Goal: Information Seeking & Learning: Find specific fact

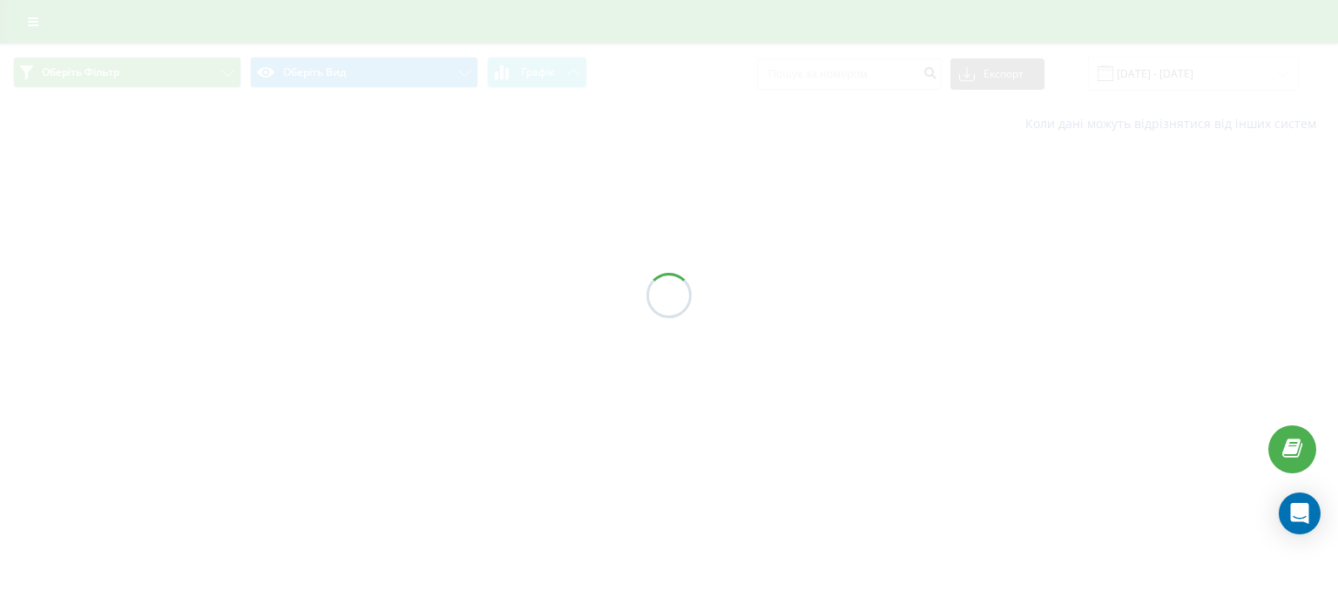
click at [852, 187] on div at bounding box center [669, 295] width 1338 height 591
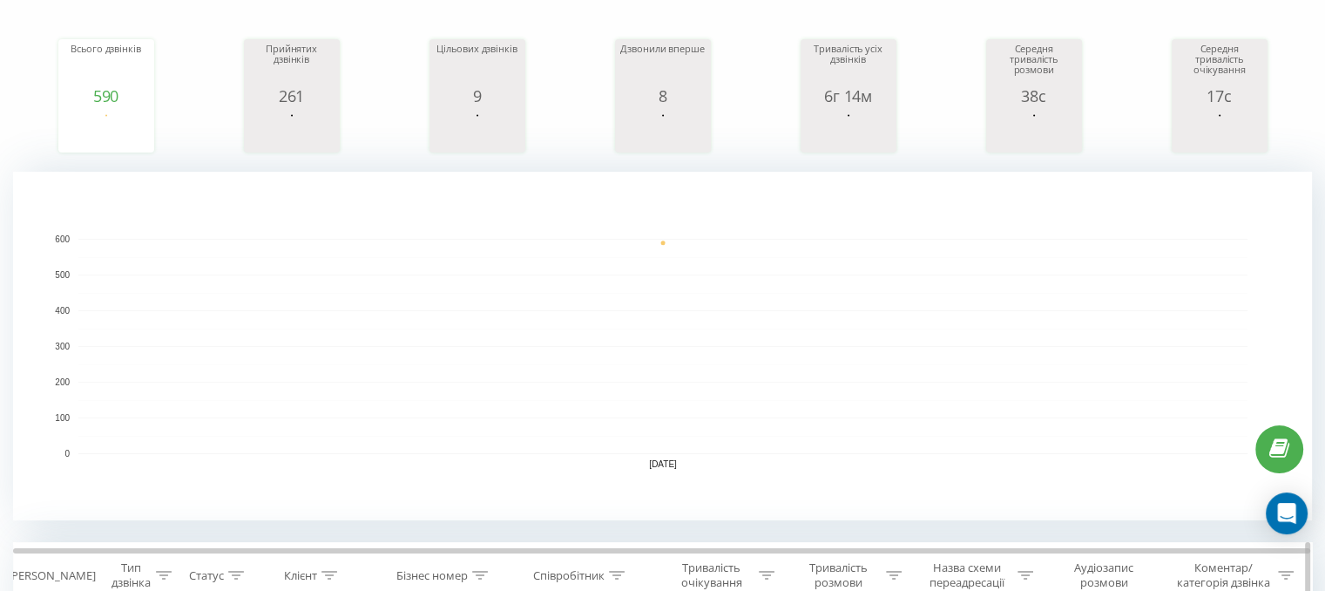
scroll to position [436, 0]
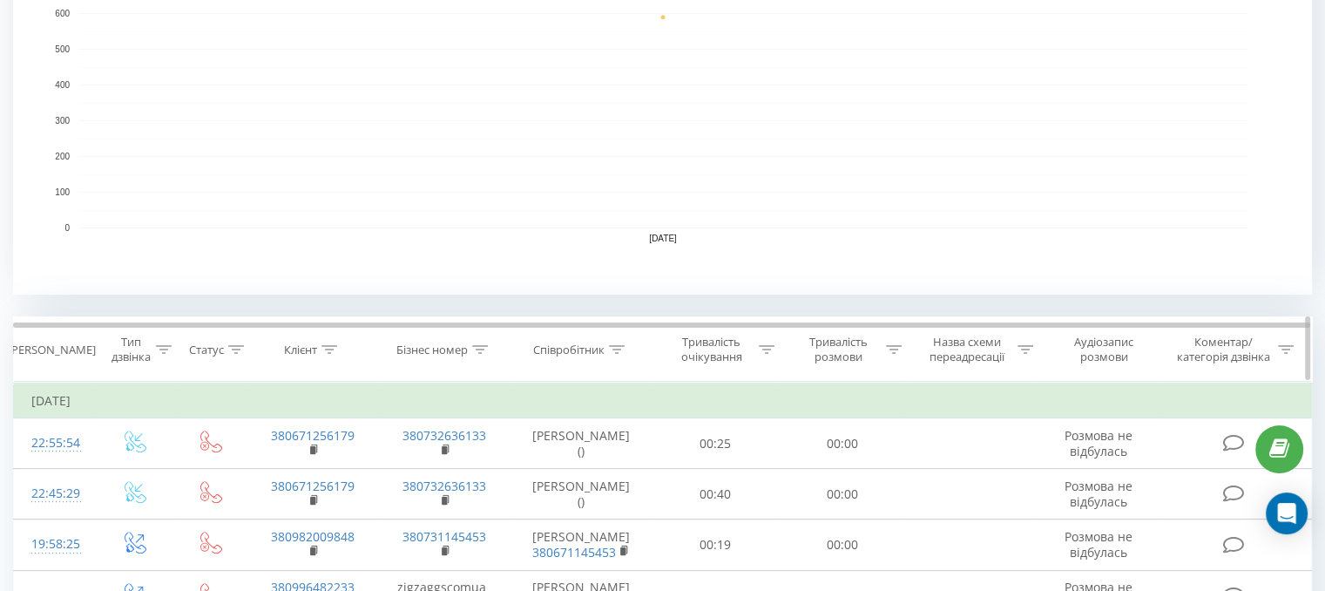
click at [620, 349] on icon at bounding box center [617, 349] width 16 height 9
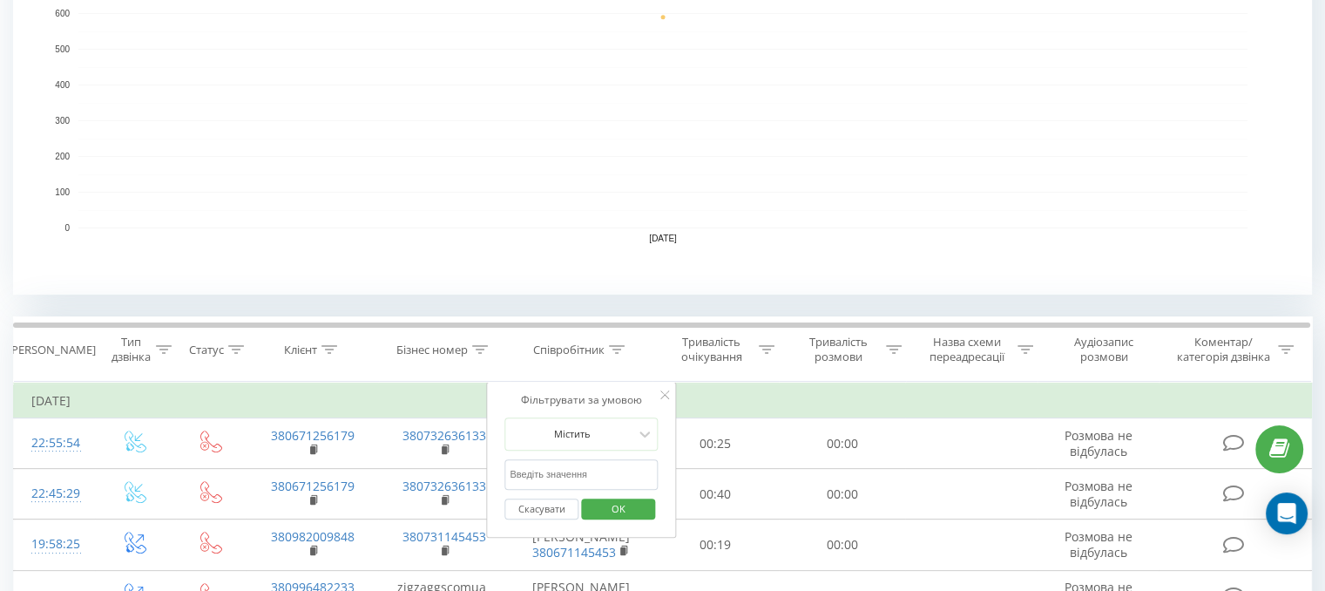
click at [551, 485] on input "text" at bounding box center [581, 474] width 153 height 30
type input "Гриб"
click at [634, 506] on span "OK" at bounding box center [618, 508] width 49 height 27
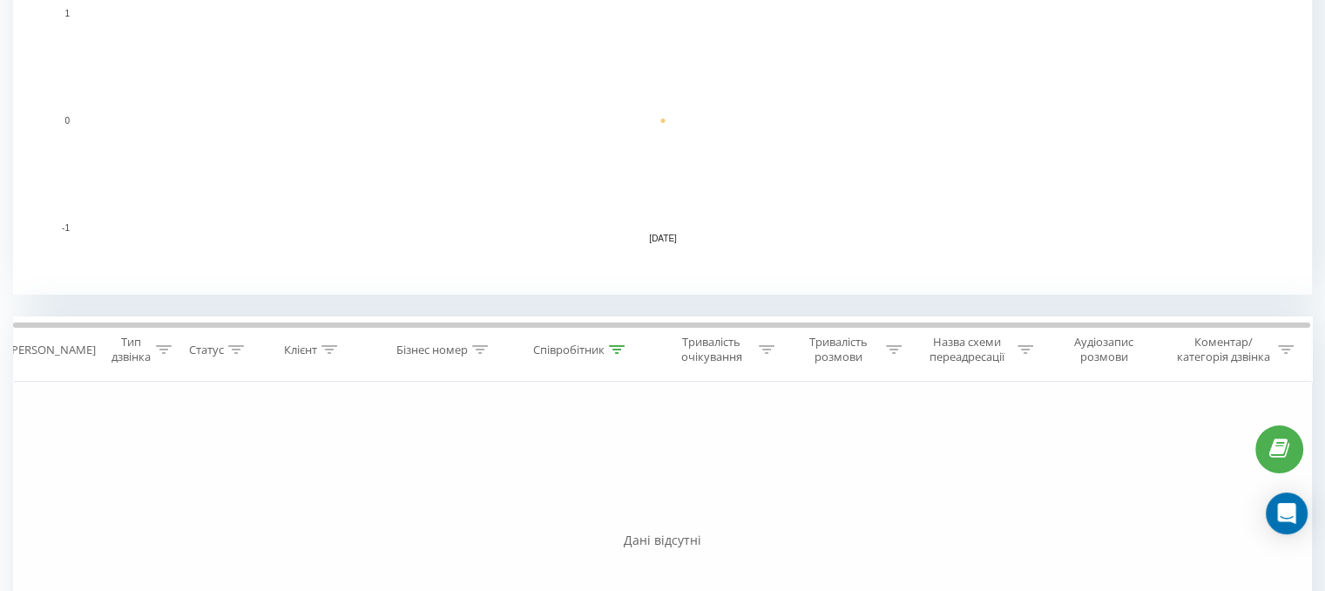
scroll to position [389, 0]
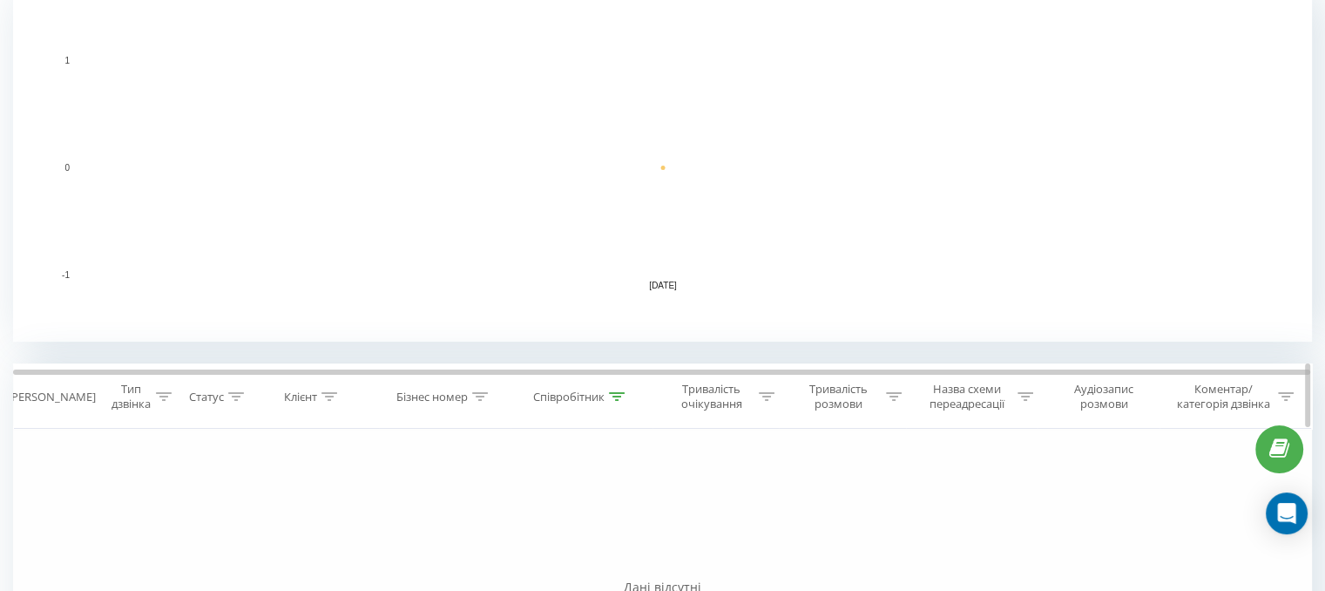
click at [613, 392] on icon at bounding box center [617, 396] width 16 height 9
drag, startPoint x: 1207, startPoint y: 140, endPoint x: 1139, endPoint y: 129, distance: 68.9
click at [1206, 140] on rect "A chart." at bounding box center [662, 167] width 1169 height 215
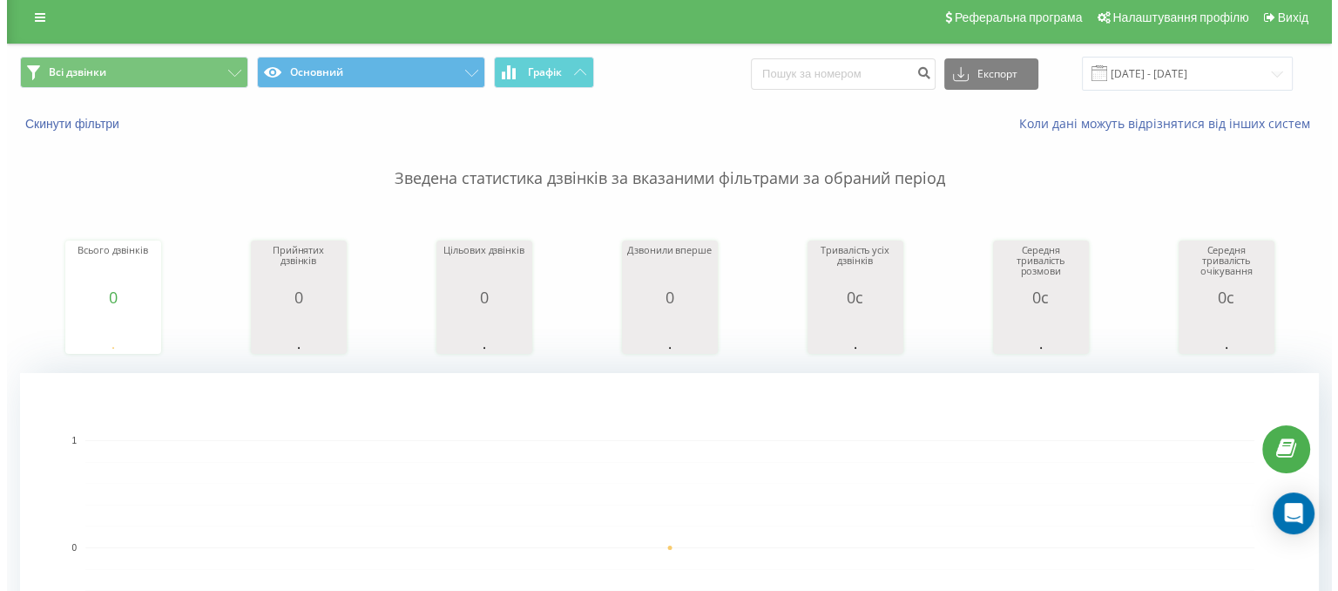
scroll to position [0, 0]
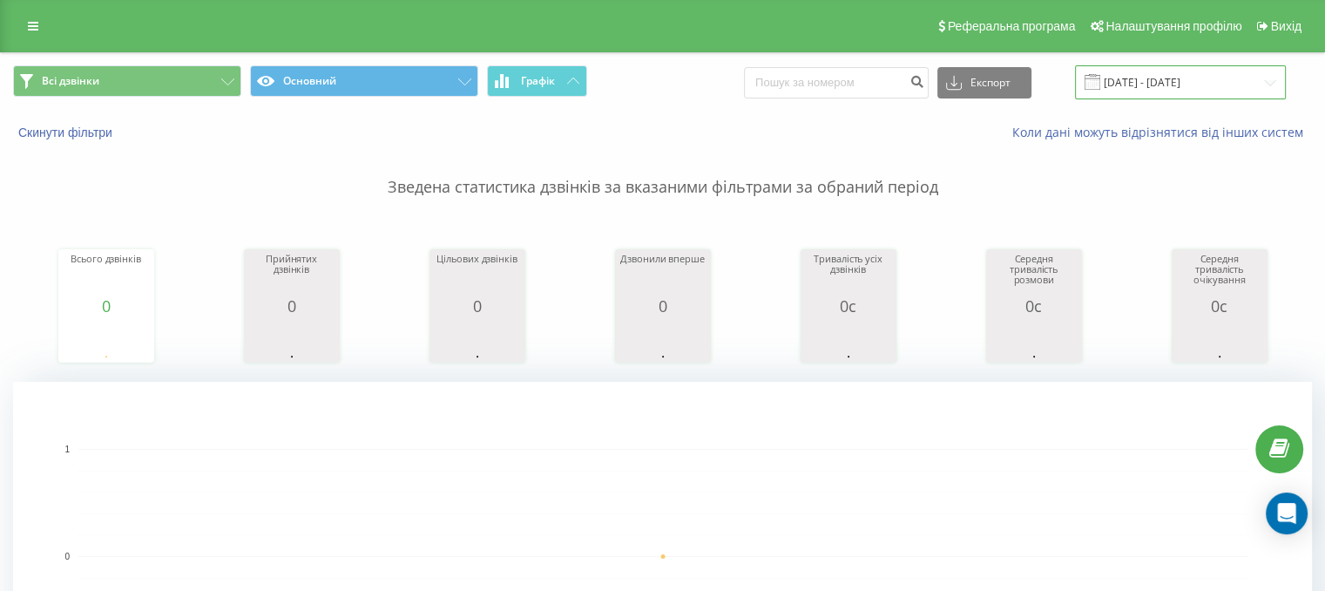
click at [1220, 76] on input "[DATE] - [DATE]" at bounding box center [1180, 82] width 211 height 34
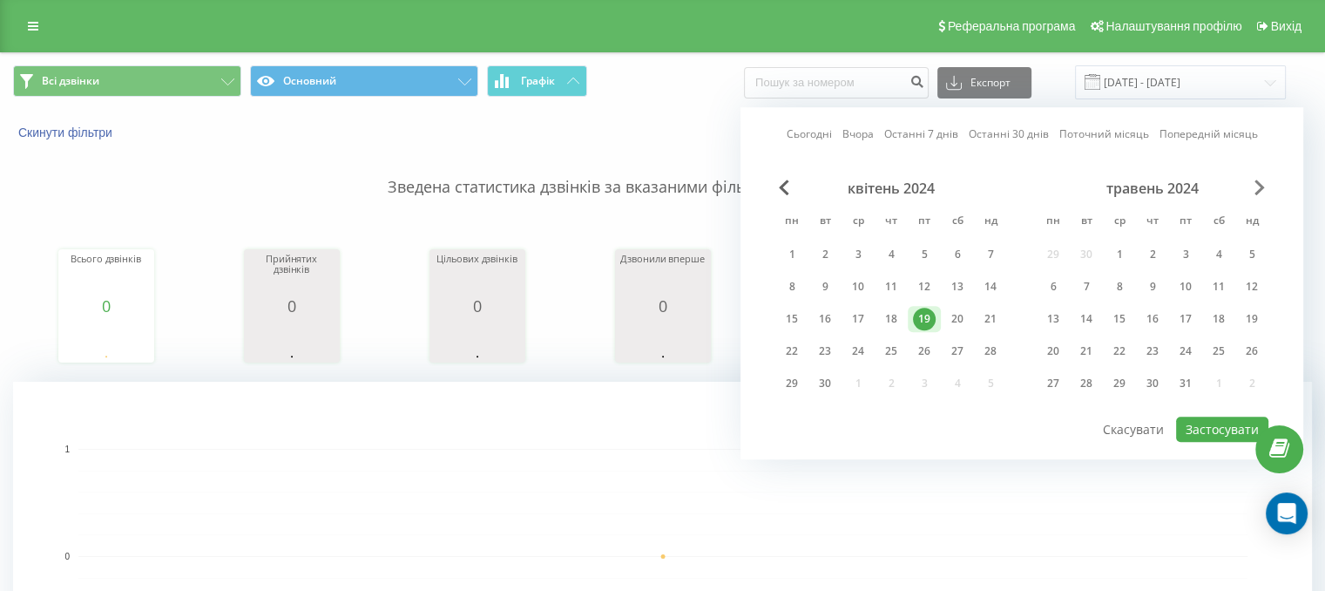
drag, startPoint x: 1255, startPoint y: 172, endPoint x: 1255, endPoint y: 184, distance: 12.2
click at [1255, 175] on div "Сьогодні Вчора Останні 7 днів Останні 30 днів Поточний місяць Попередній місяць…" at bounding box center [1022, 283] width 563 height 352
click at [1255, 184] on span "Next Month" at bounding box center [1260, 188] width 10 height 16
click at [1255, 185] on span "Next Month" at bounding box center [1260, 188] width 10 height 16
click at [1255, 186] on span "Next Month" at bounding box center [1260, 188] width 10 height 16
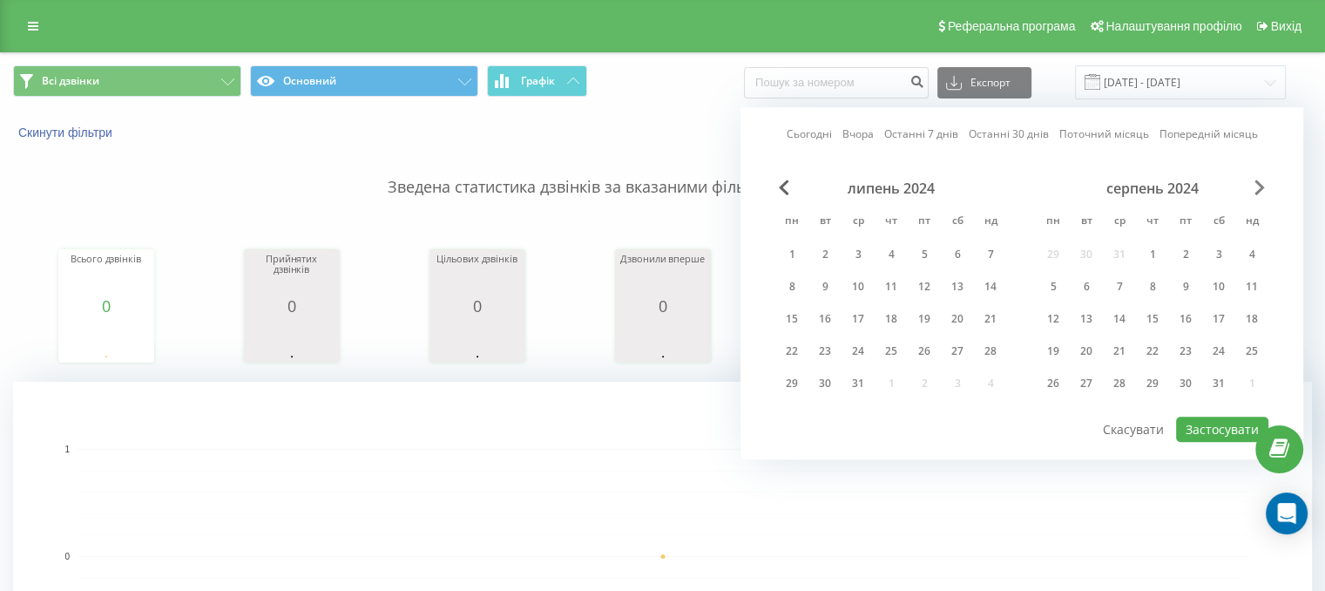
click at [1255, 186] on span "Next Month" at bounding box center [1260, 188] width 10 height 16
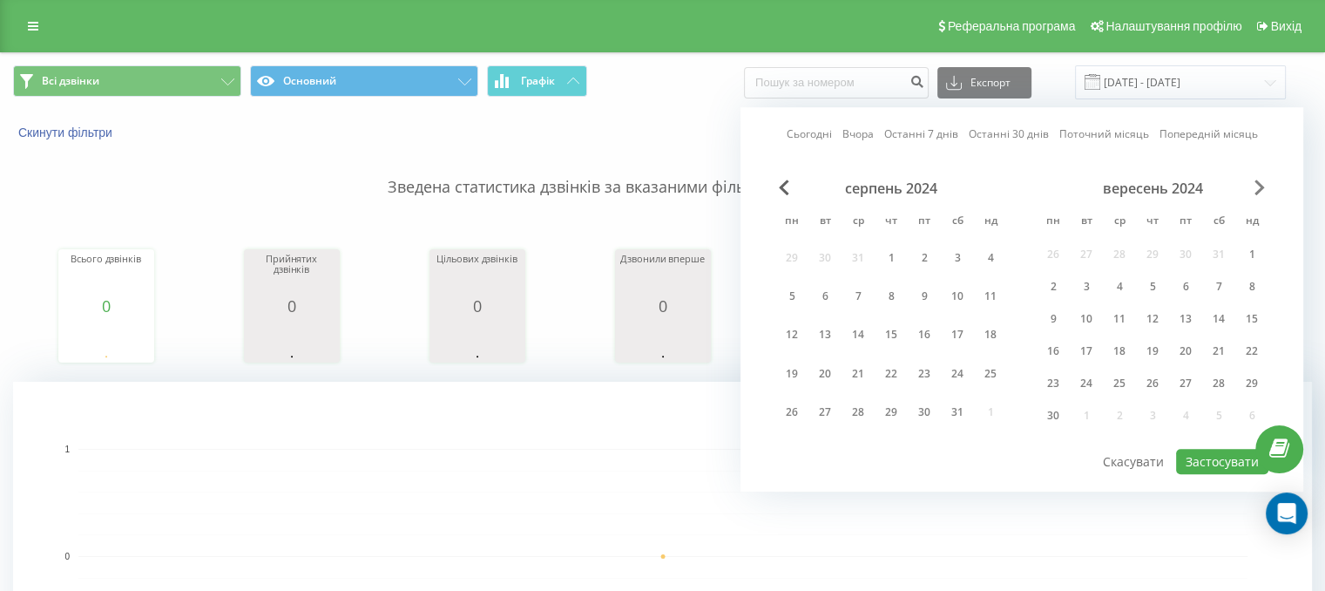
click at [1255, 186] on span "Next Month" at bounding box center [1260, 188] width 10 height 16
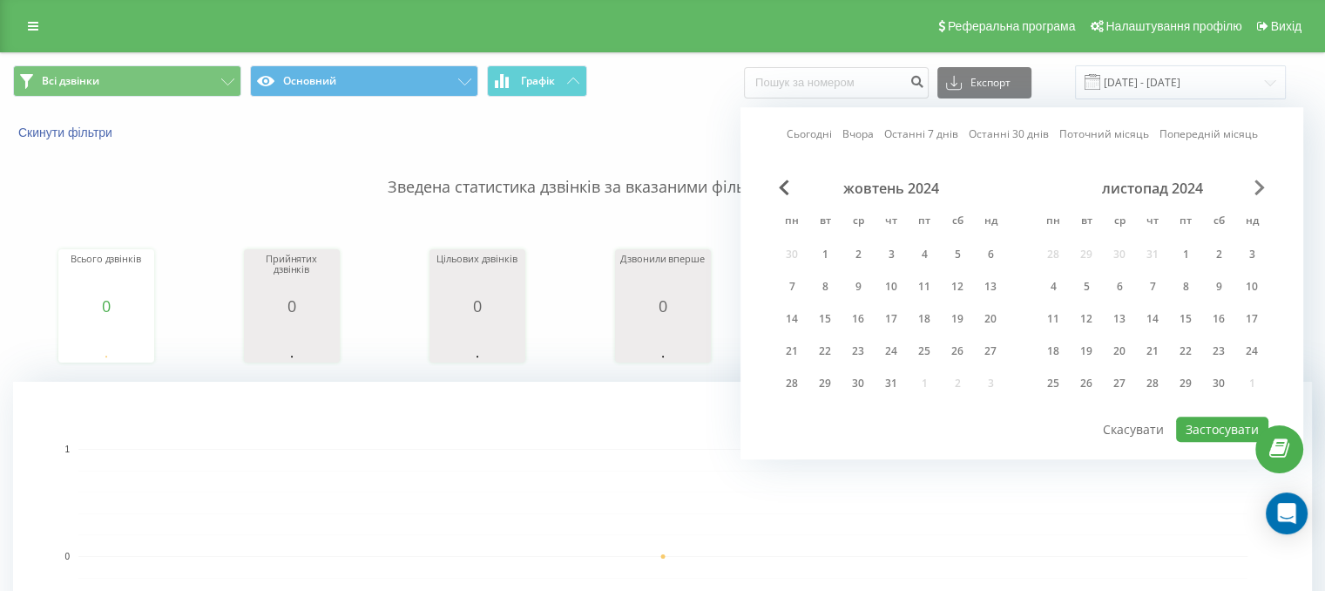
click at [1255, 186] on span "Next Month" at bounding box center [1260, 188] width 10 height 16
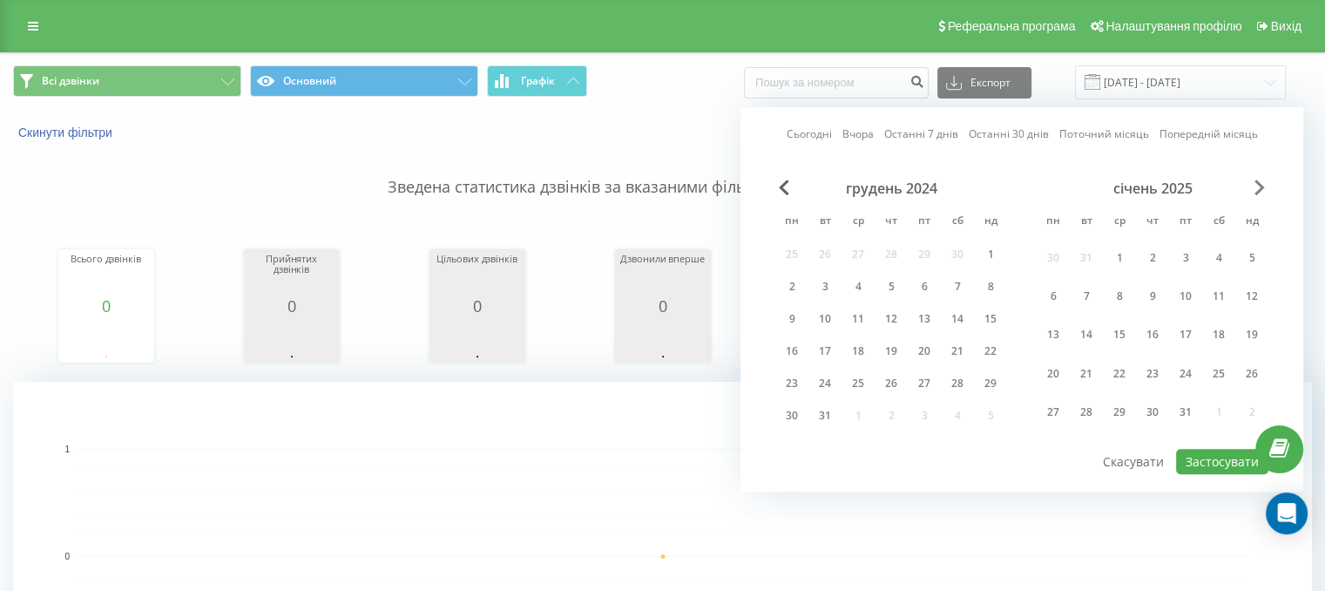
click at [1255, 186] on span "Next Month" at bounding box center [1260, 188] width 10 height 16
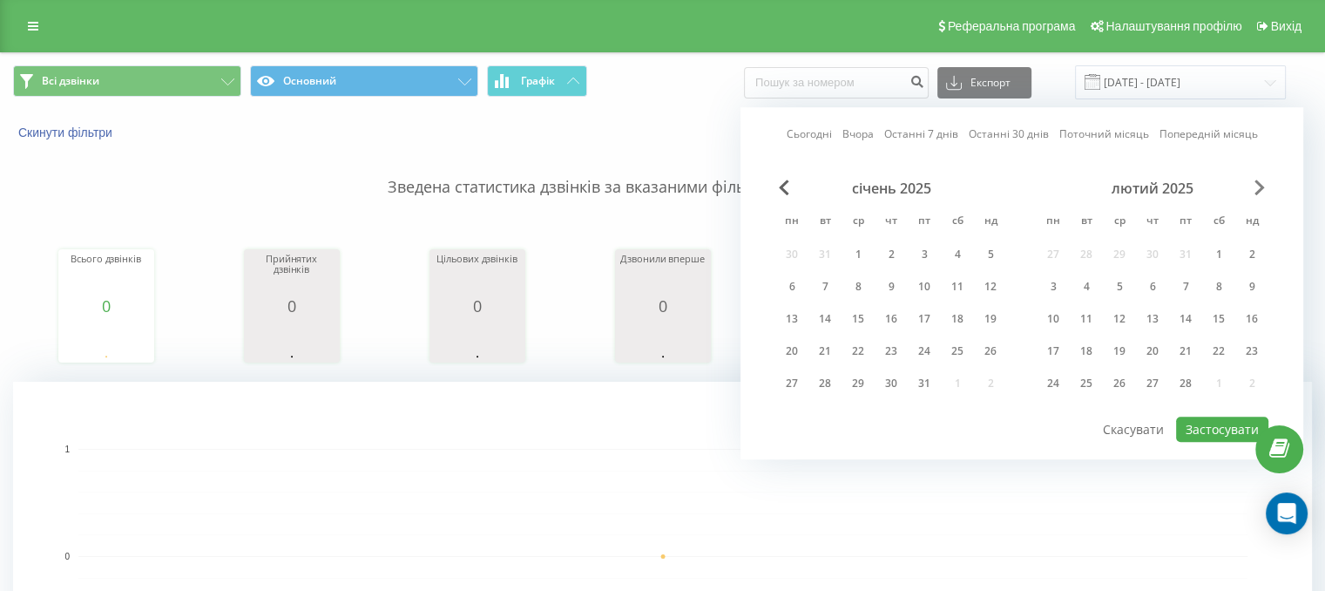
click at [1255, 186] on span "Next Month" at bounding box center [1260, 188] width 10 height 16
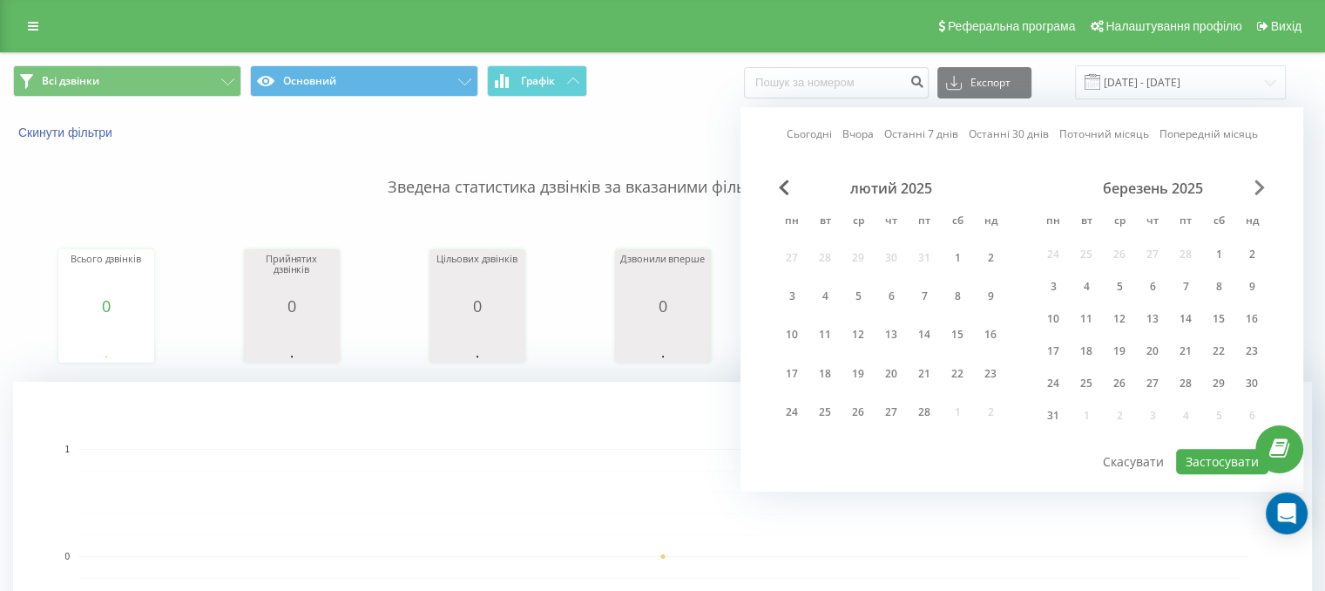
click at [1255, 186] on span "Next Month" at bounding box center [1260, 188] width 10 height 16
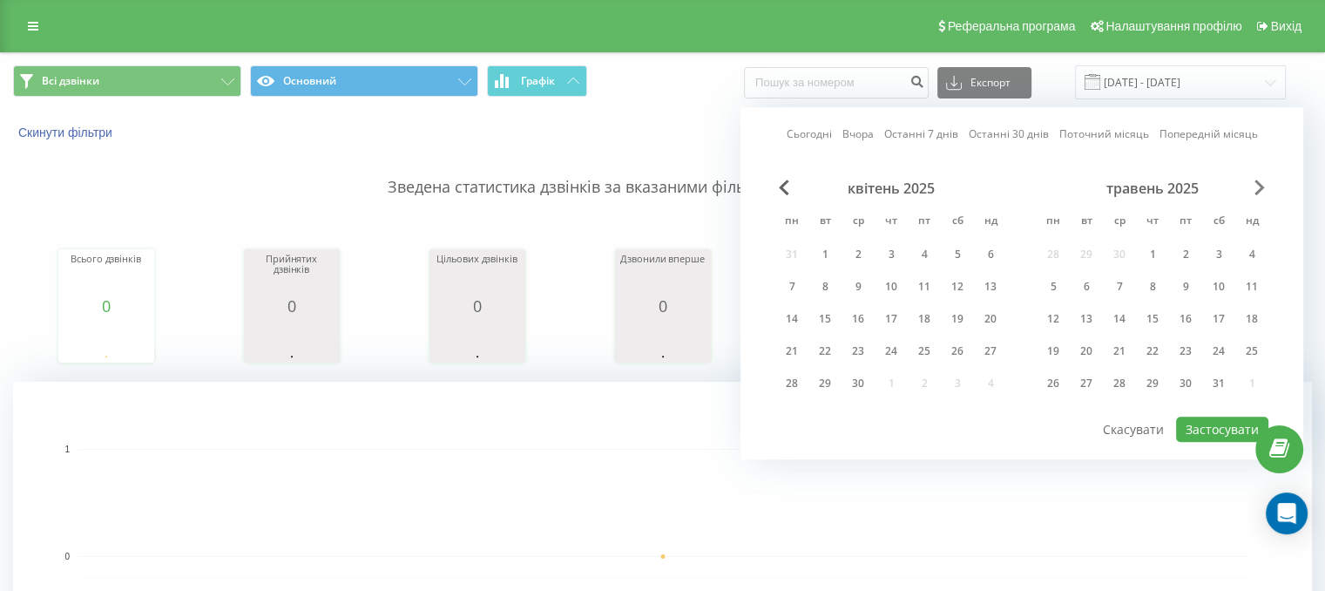
click at [1255, 186] on span "Next Month" at bounding box center [1260, 188] width 10 height 16
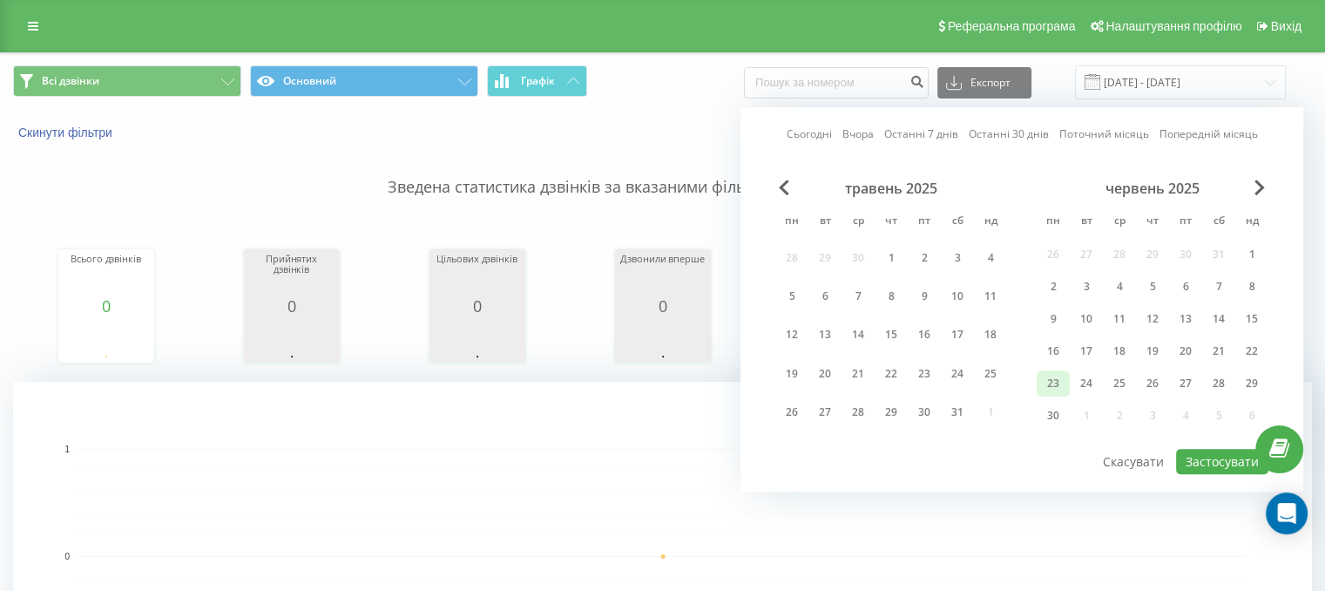
click at [1061, 383] on div "23" at bounding box center [1053, 383] width 23 height 23
click at [1216, 458] on button "Застосувати" at bounding box center [1222, 461] width 92 height 25
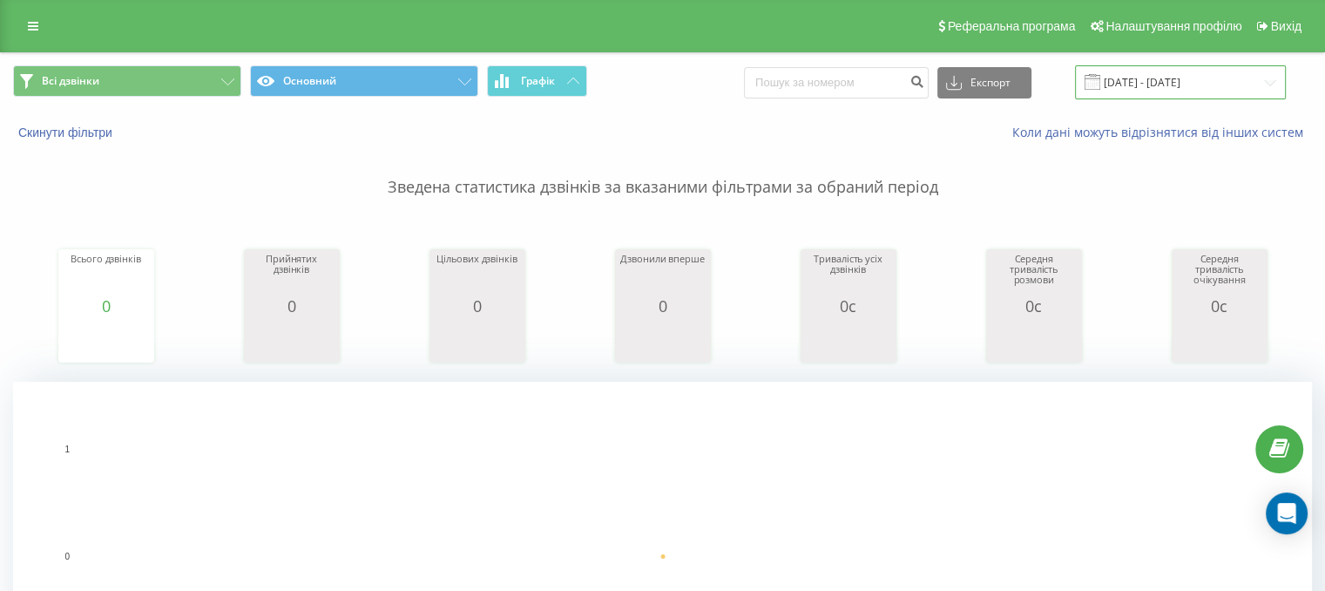
click at [1201, 80] on input "[DATE] - [DATE]" at bounding box center [1180, 82] width 211 height 34
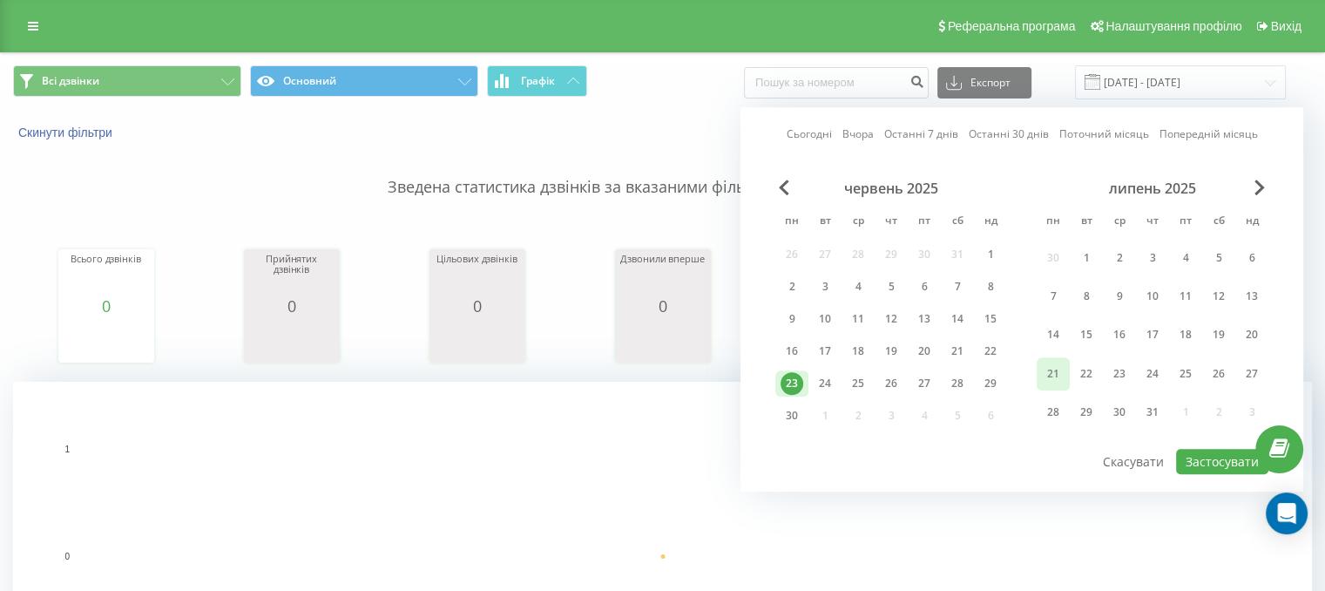
click at [1058, 367] on div "21" at bounding box center [1053, 374] width 23 height 23
click at [1202, 461] on button "Застосувати" at bounding box center [1222, 461] width 92 height 25
type input "[DATE] - [DATE]"
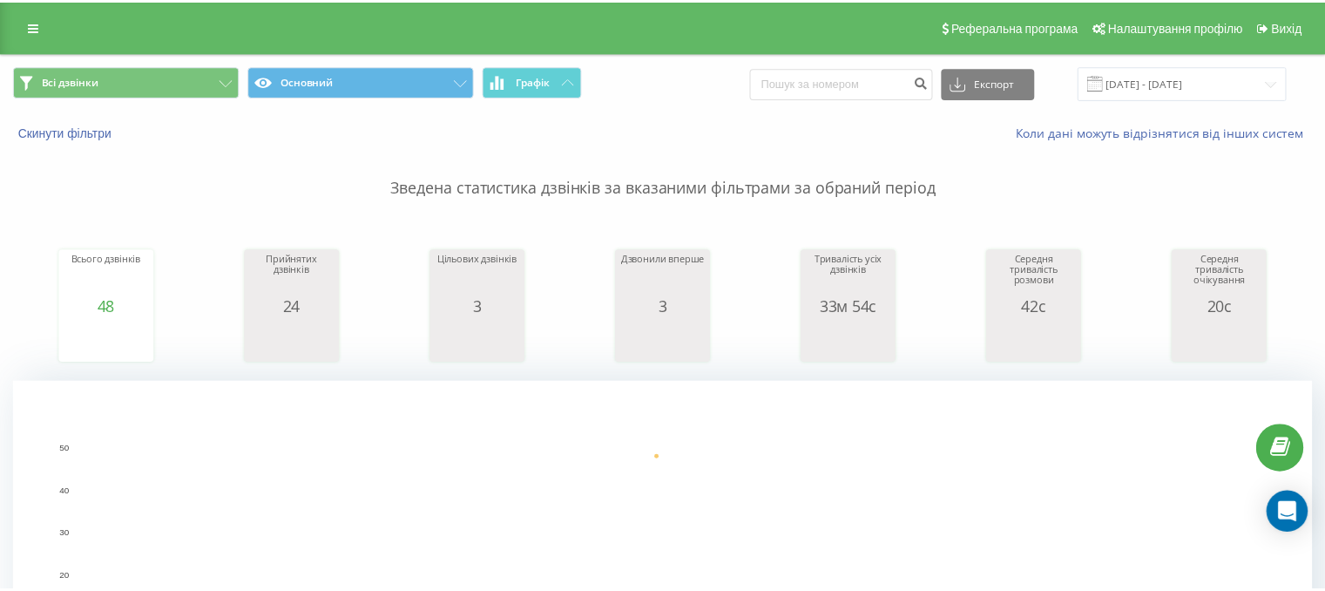
scroll to position [614, 0]
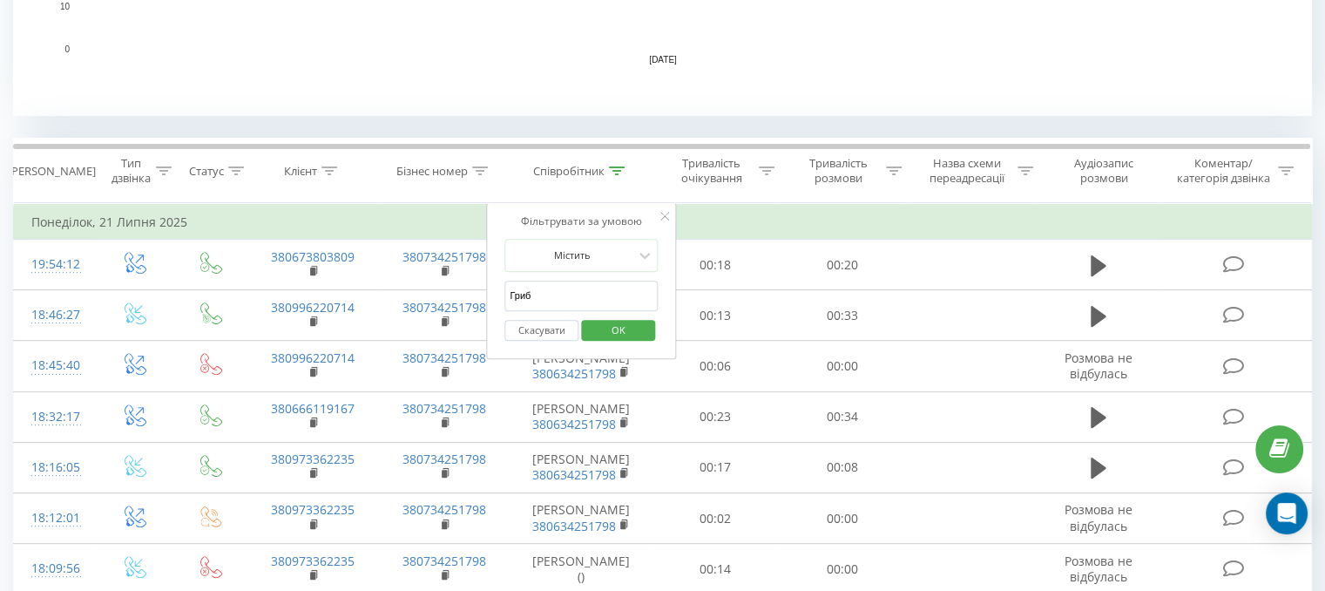
click at [669, 219] on div "Фільтрувати за умовою Містить Гриб Скасувати OK" at bounding box center [581, 281] width 190 height 157
click at [616, 323] on span "OK" at bounding box center [618, 329] width 49 height 27
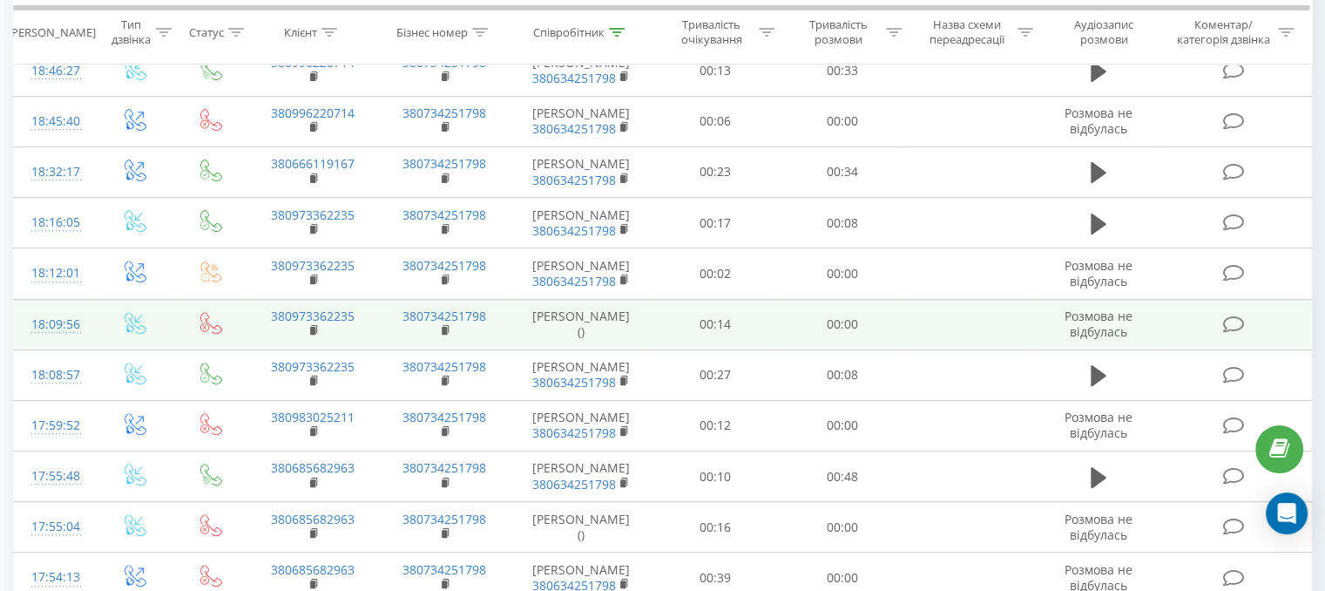
scroll to position [858, 0]
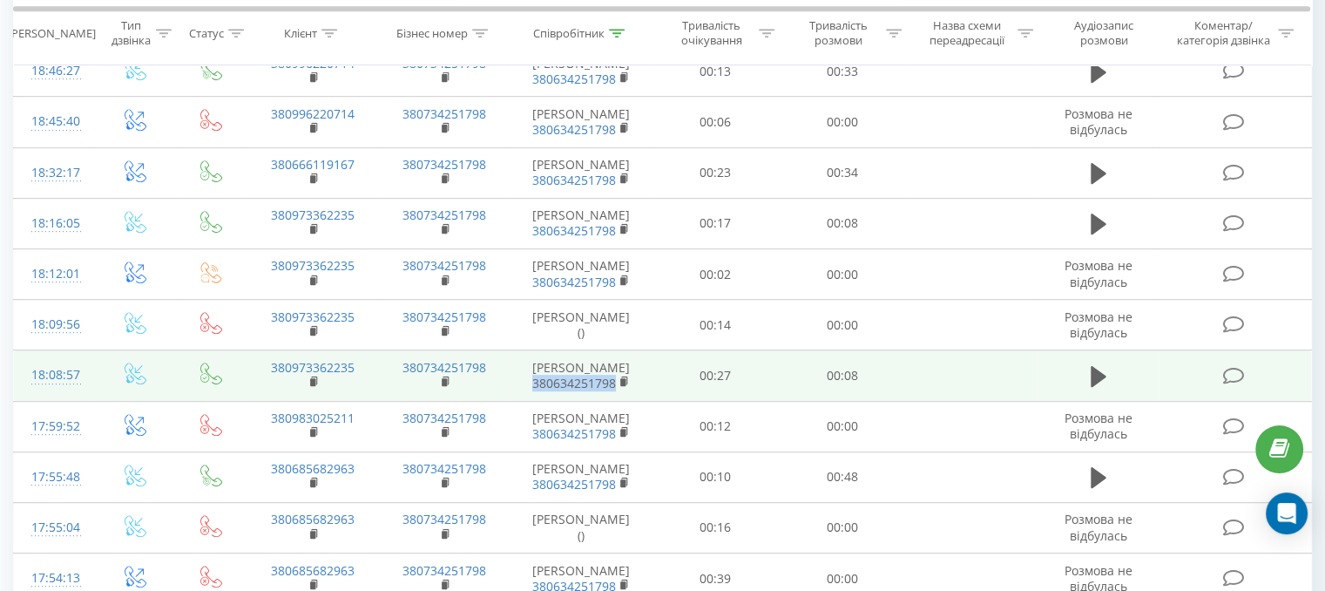
drag, startPoint x: 530, startPoint y: 384, endPoint x: 620, endPoint y: 387, distance: 89.8
click at [620, 387] on span "380634251798" at bounding box center [581, 384] width 107 height 16
copy link "380634251798"
